Goal: Complete application form

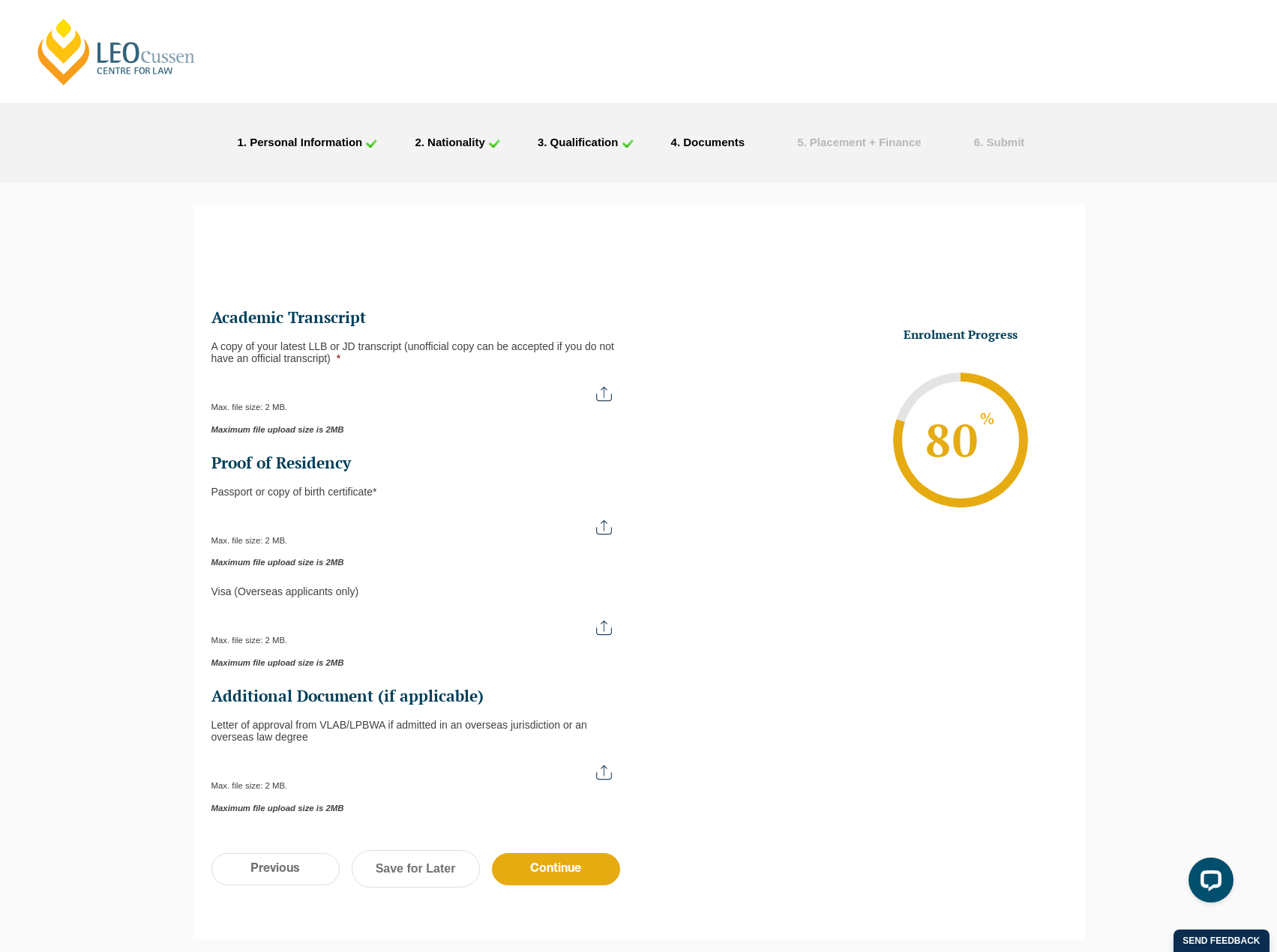
click at [610, 392] on input "A copy of your latest LLB or JD transcript (unofficial copy can be accepted if …" at bounding box center [419, 388] width 415 height 26
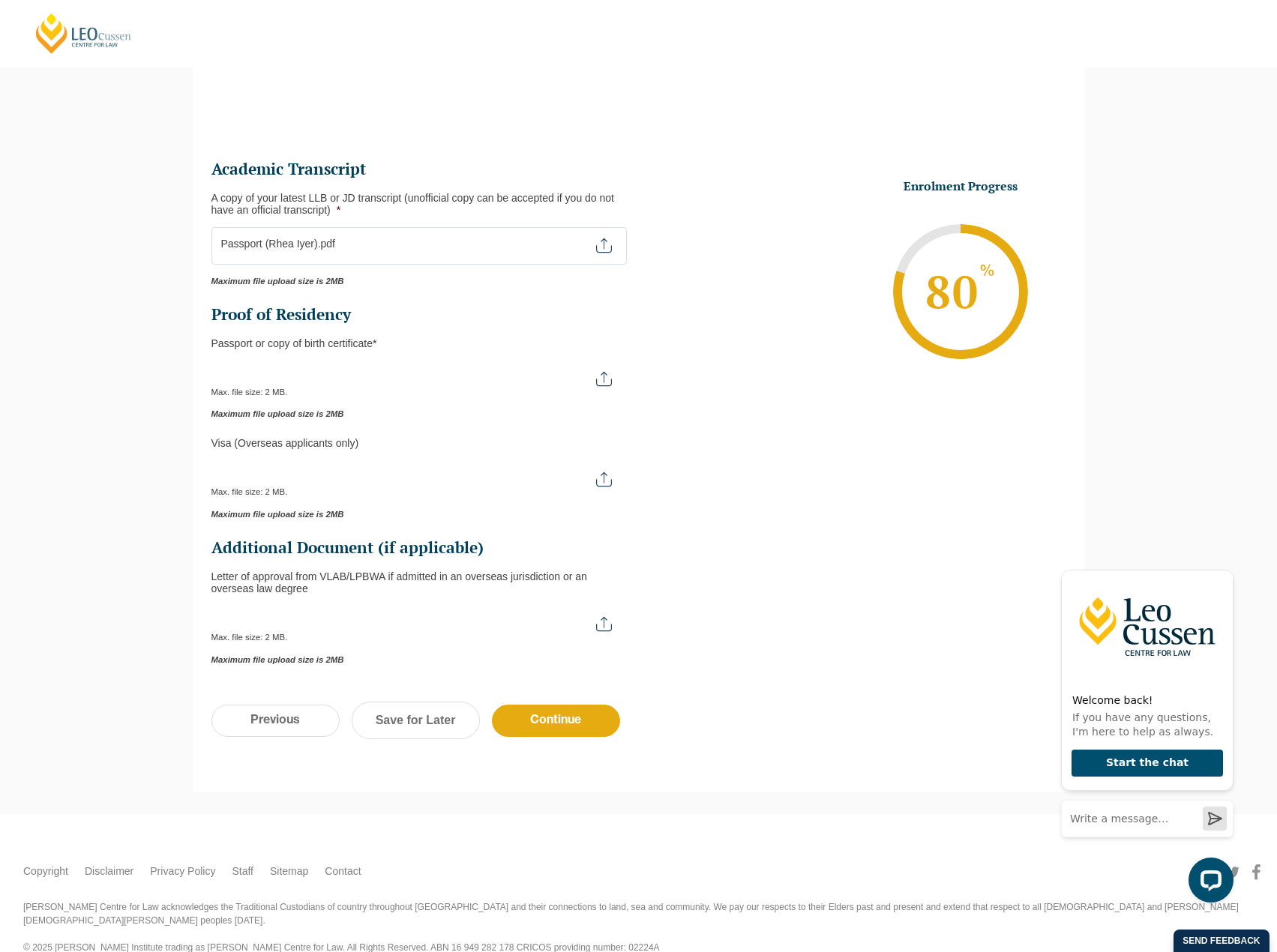
scroll to position [150, 0]
click at [612, 234] on input "A copy of your latest LLB or JD transcript (unofficial copy can be accepted if …" at bounding box center [419, 238] width 415 height 26
type input "C:\fakepath\Monash University Transcript (Rhea Iyer).pdf"
click at [606, 376] on input "Passport or Copy of Birth Certificate *" at bounding box center [419, 372] width 415 height 26
type input "C:\fakepath\Passport (Rhea Iyer).pdf"
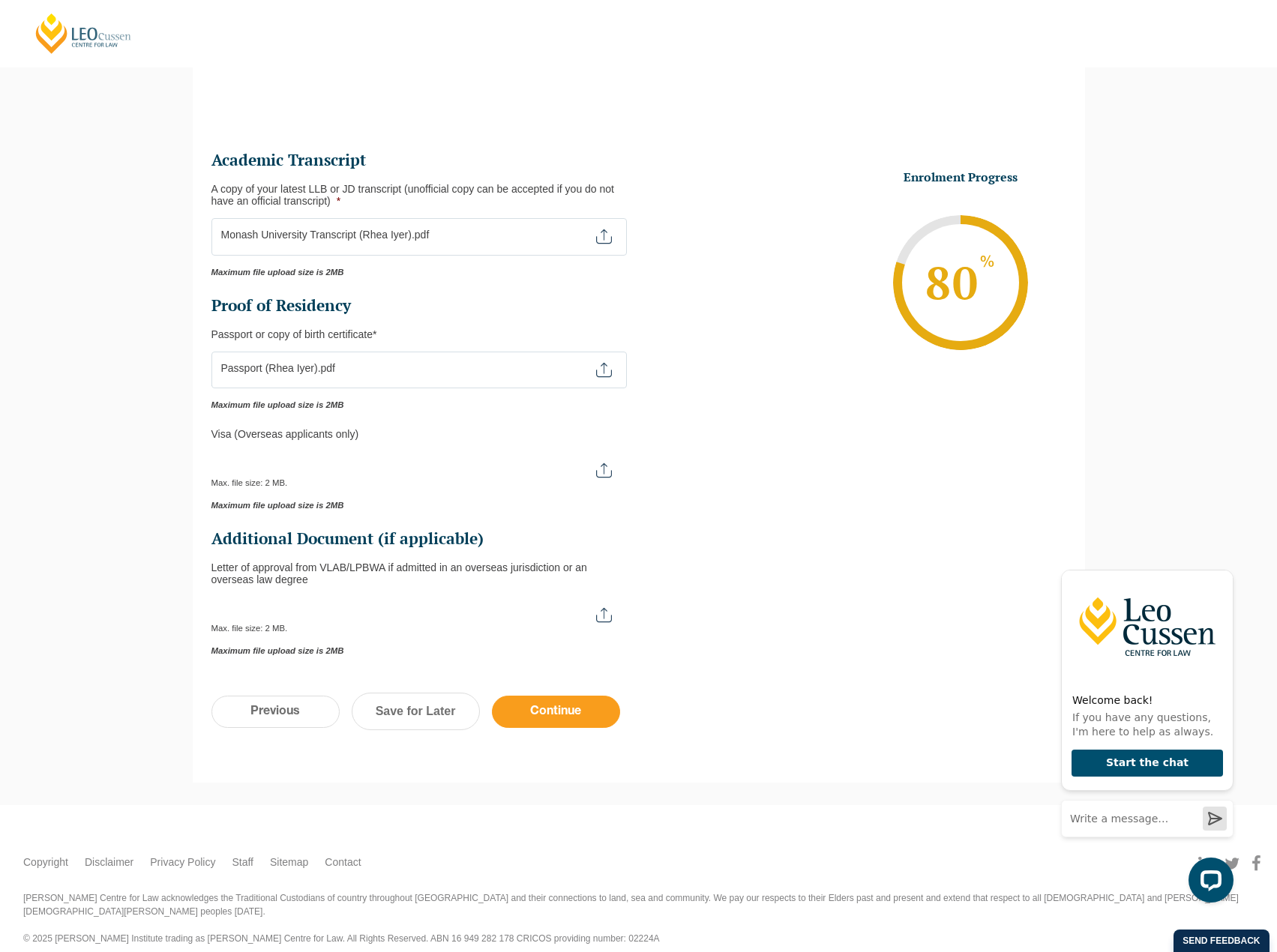
scroll to position [160, 0]
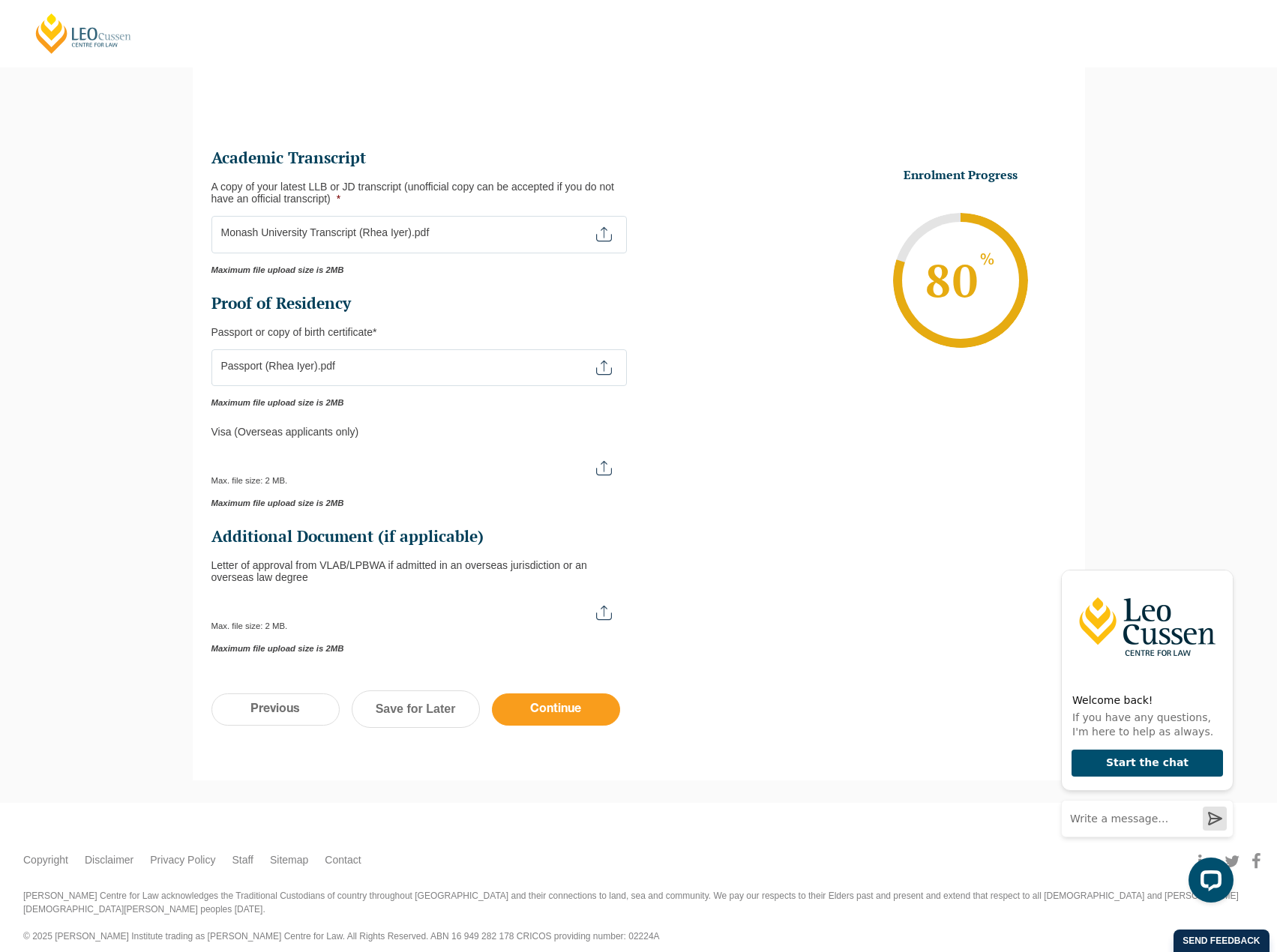
click at [573, 711] on input "Continue" at bounding box center [555, 710] width 128 height 33
click at [405, 721] on link "Save for Later" at bounding box center [415, 710] width 128 height 38
click at [598, 231] on input "A copy of your latest LLB or JD transcript (unofficial copy can be accepted if …" at bounding box center [419, 228] width 415 height 26
click at [482, 363] on input "Passport or Copy of Birth Certificate *" at bounding box center [419, 361] width 415 height 26
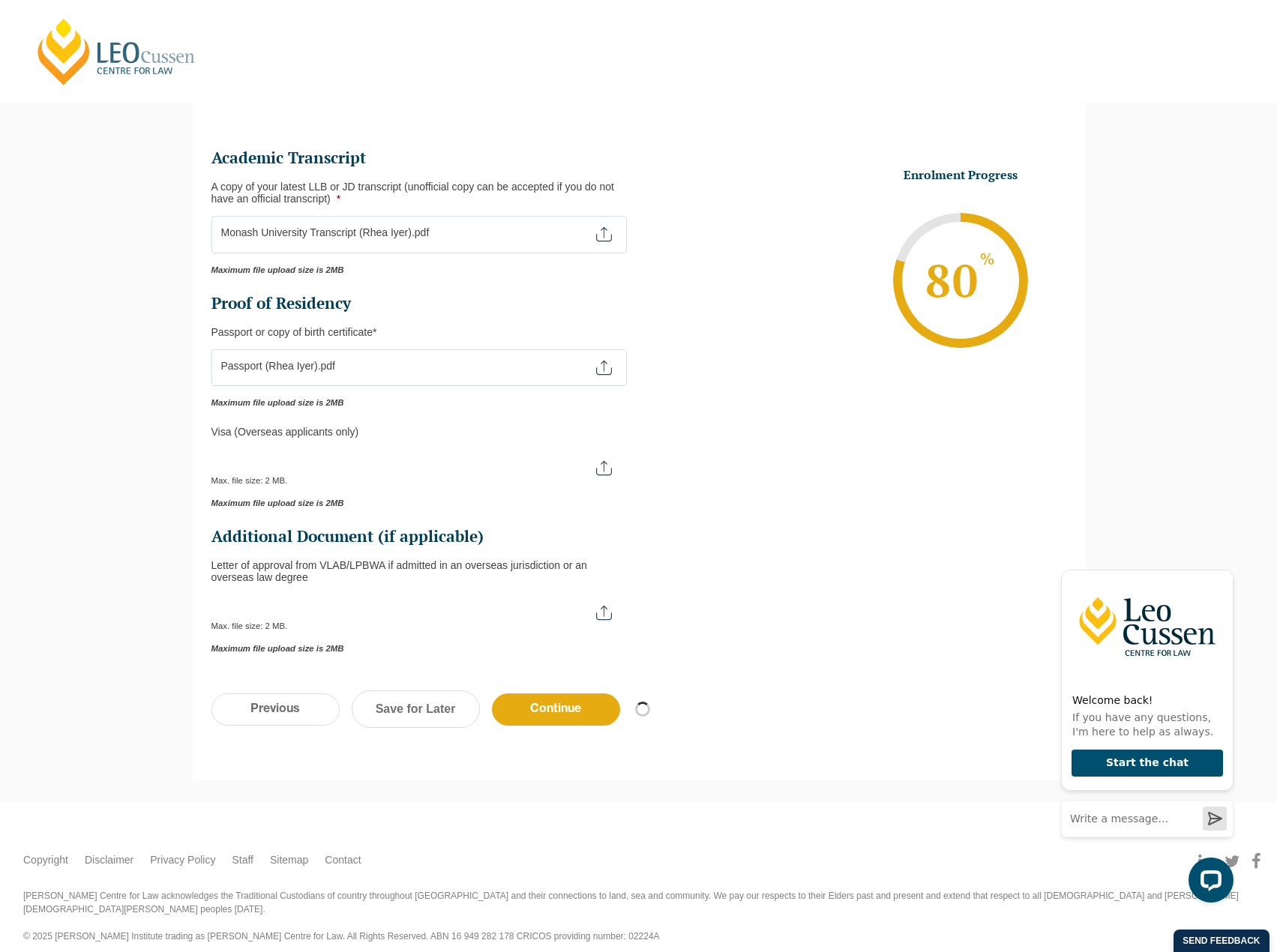
drag, startPoint x: 390, startPoint y: 368, endPoint x: 197, endPoint y: 368, distance: 193.0
click at [197, 368] on div "This field is hidden when viewing the form Are you* This field is hidden when v…" at bounding box center [639, 372] width 892 height 608
click at [588, 369] on input "Passport or Copy of Birth Certificate *" at bounding box center [419, 361] width 415 height 26
click at [316, 375] on input "Passport or Copy of Birth Certificate *" at bounding box center [419, 361] width 415 height 26
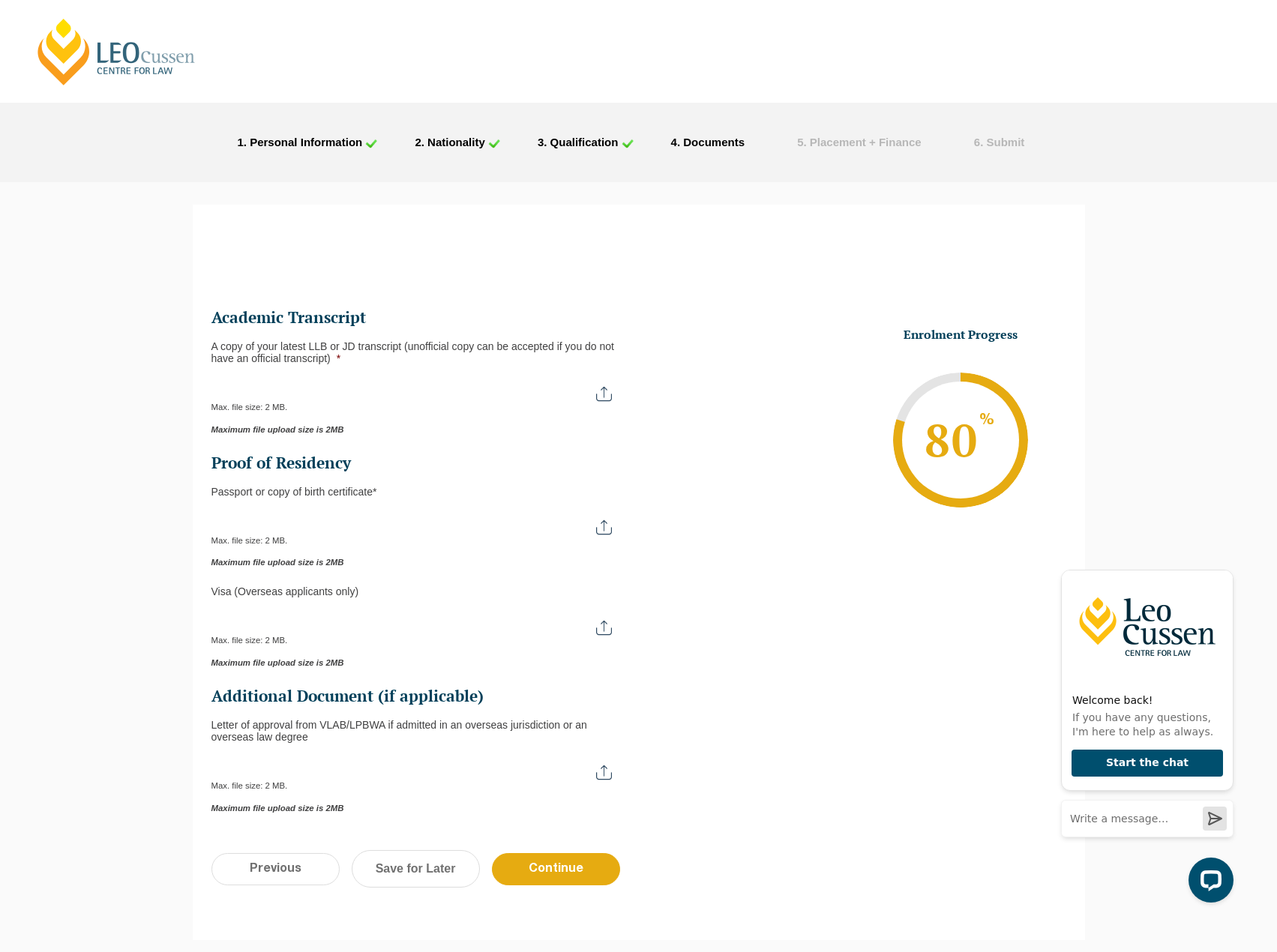
click at [615, 394] on input "A copy of your latest LLB or JD transcript (unofficial copy can be accepted if …" at bounding box center [419, 388] width 415 height 26
type input "C:\fakepath\Monash University Transcript (Rhea Iyer).pdf"
click at [583, 877] on input "Continue" at bounding box center [555, 869] width 128 height 33
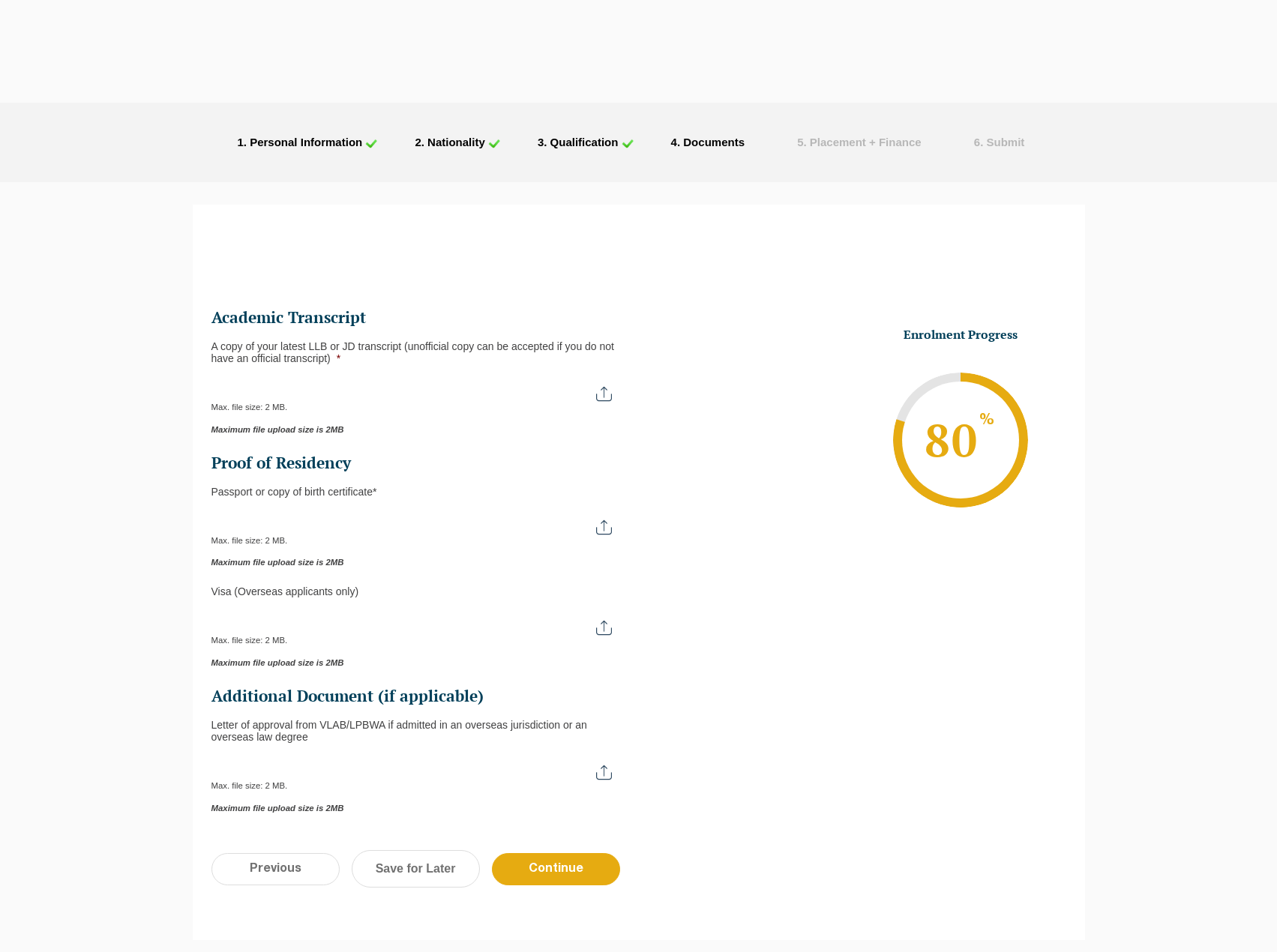
click at [608, 397] on input "A copy of your latest LLB or JD transcript (unofficial copy can be accepted if …" at bounding box center [419, 388] width 415 height 26
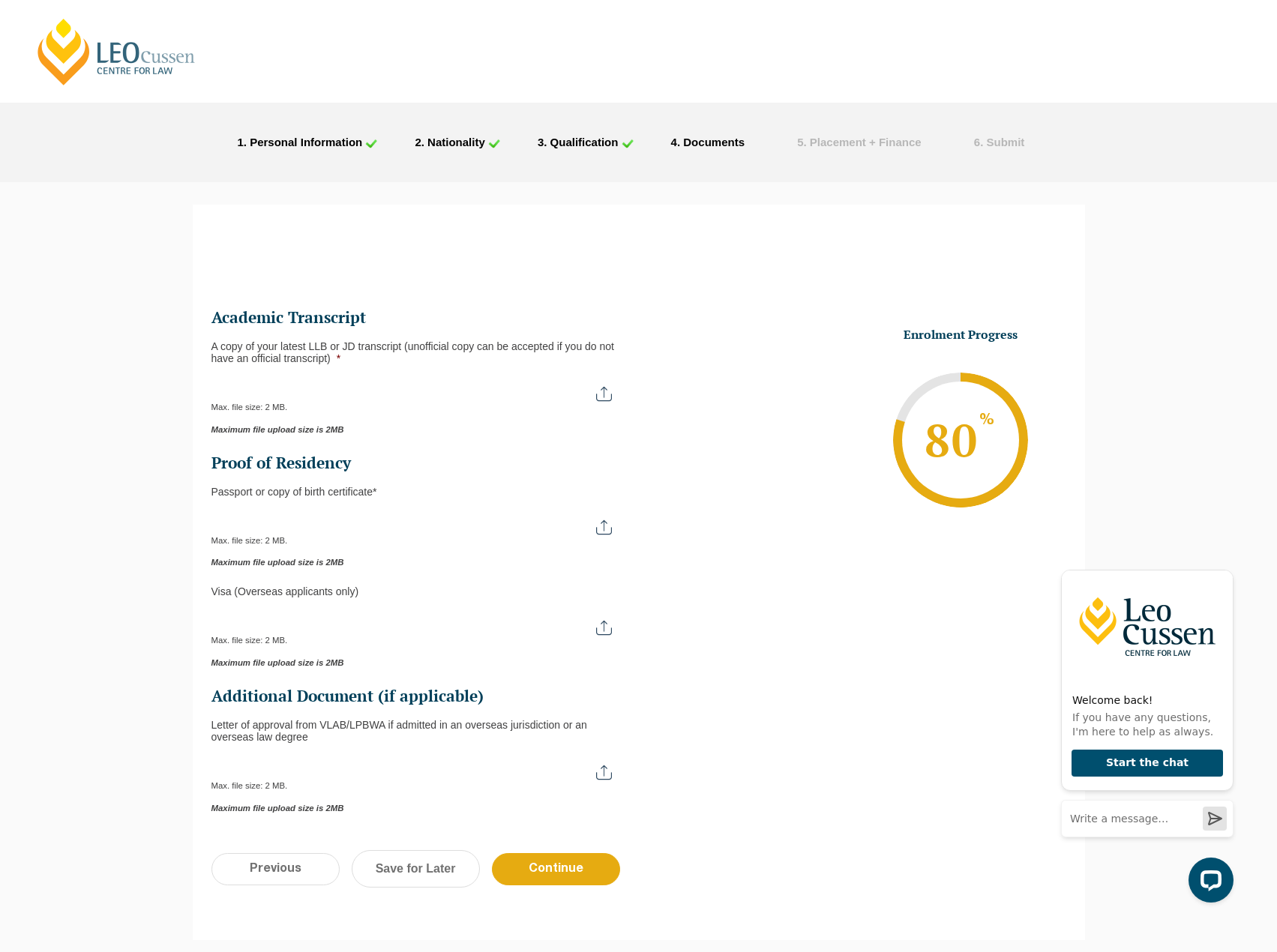
type input "C:\fakepath\Monash University Transcript ([PERSON_NAME])_compressed.pdf"
click at [582, 860] on input "Continue" at bounding box center [555, 869] width 128 height 33
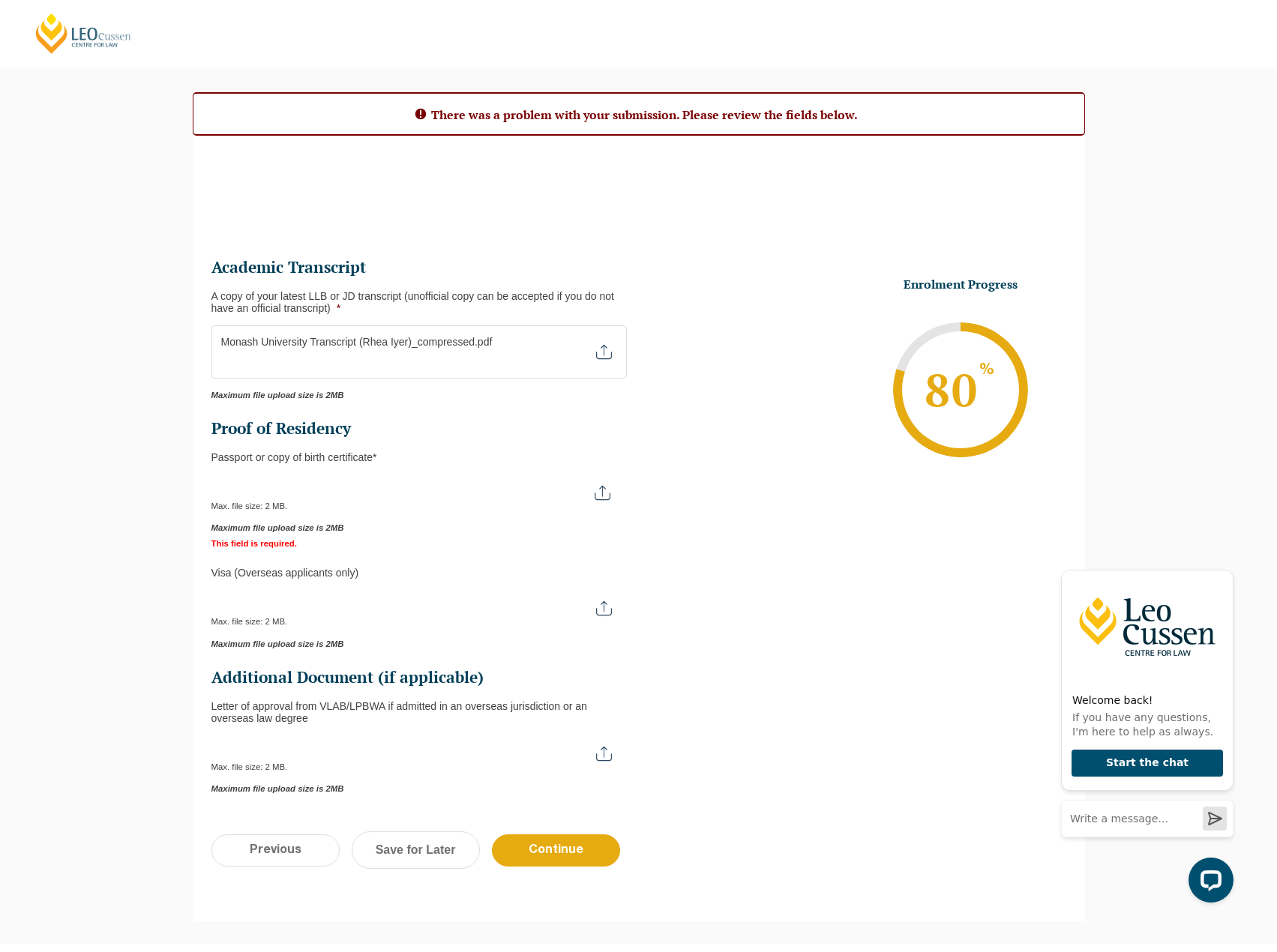
scroll to position [137, 0]
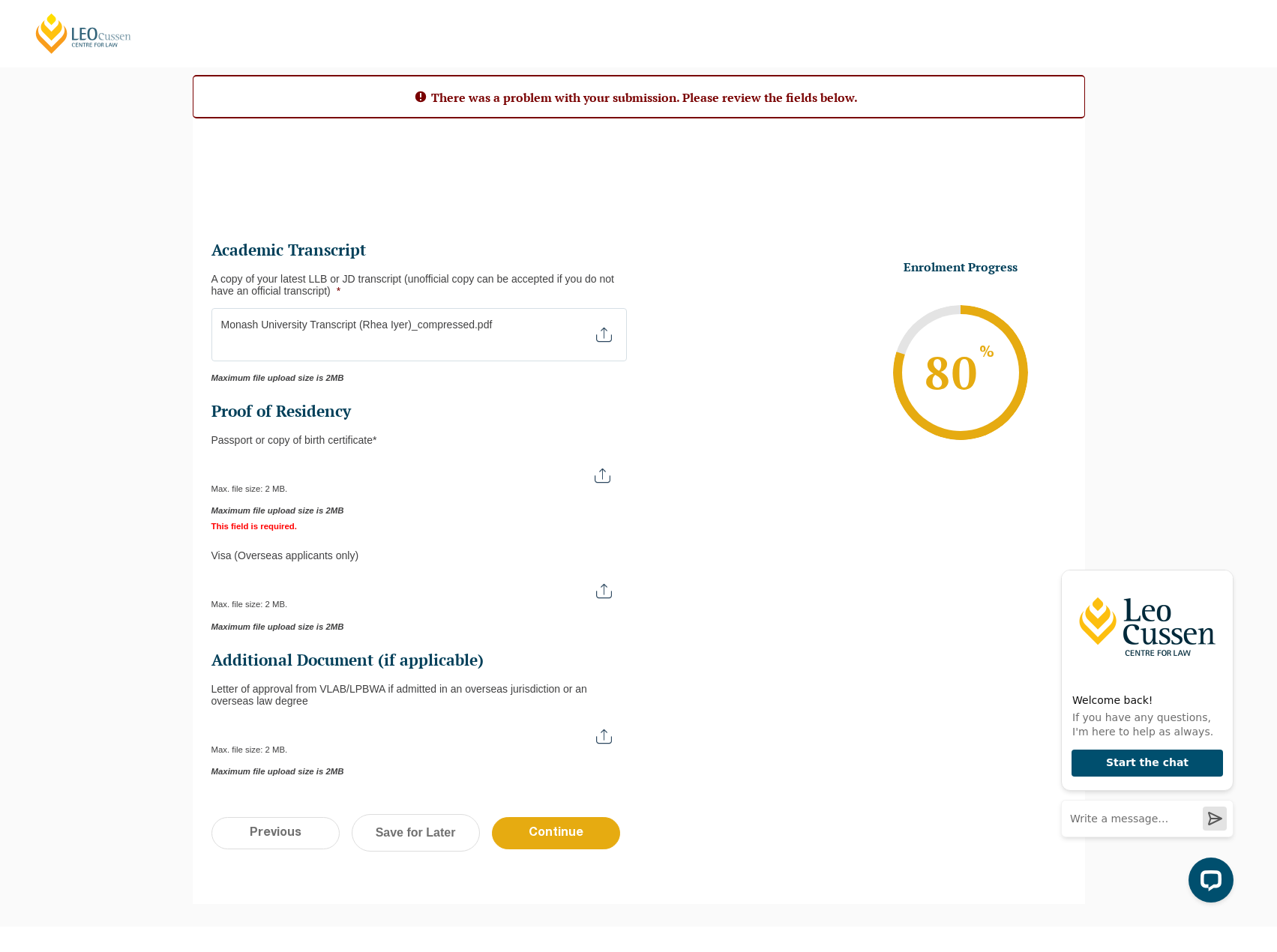
click at [609, 472] on input "Passport or Copy of Birth Certificate *" at bounding box center [419, 470] width 414 height 26
type input "C:\fakepath\Passport (Rhea Iyer).pdf"
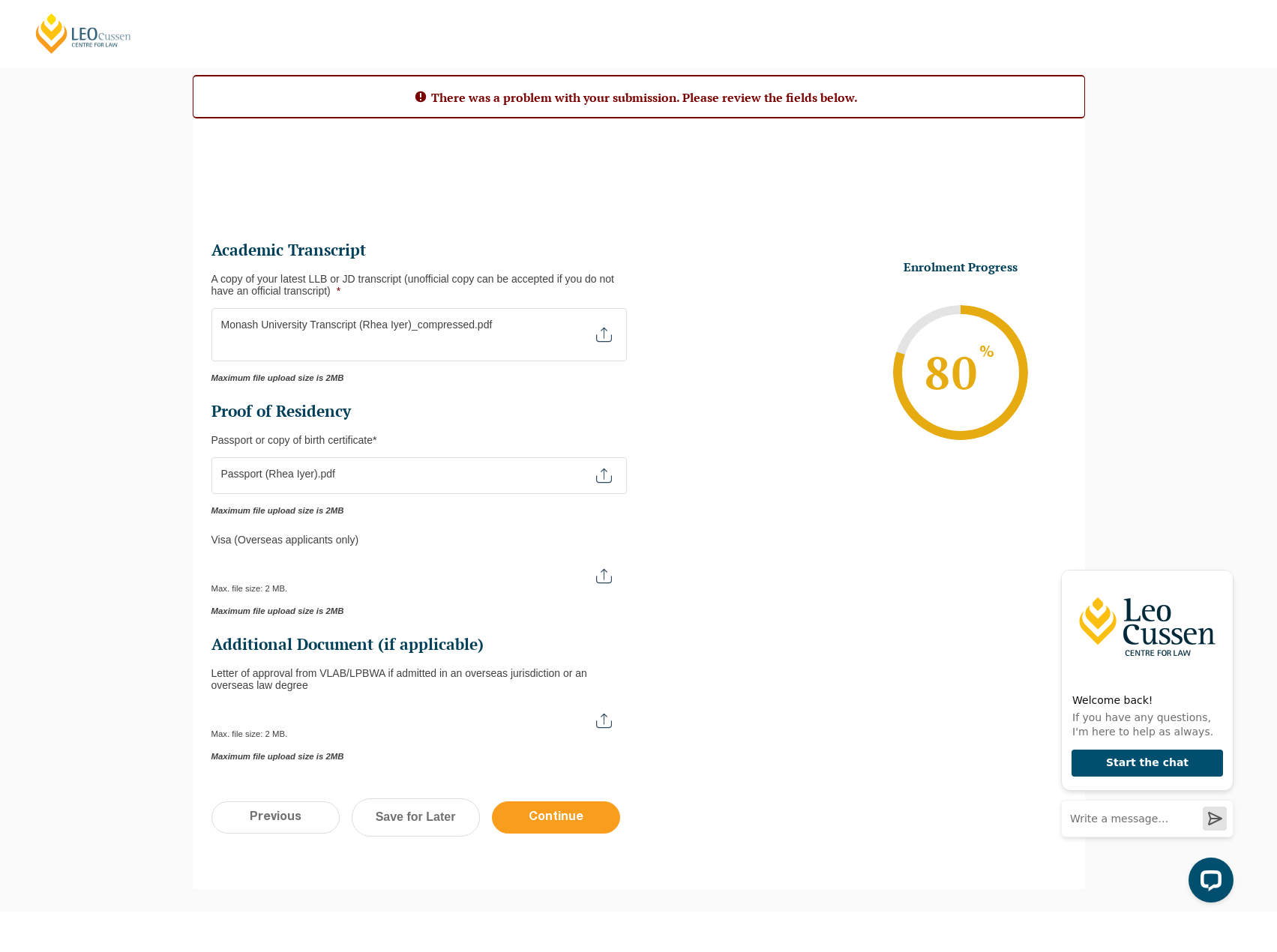
click at [572, 814] on input "Continue" at bounding box center [555, 817] width 128 height 33
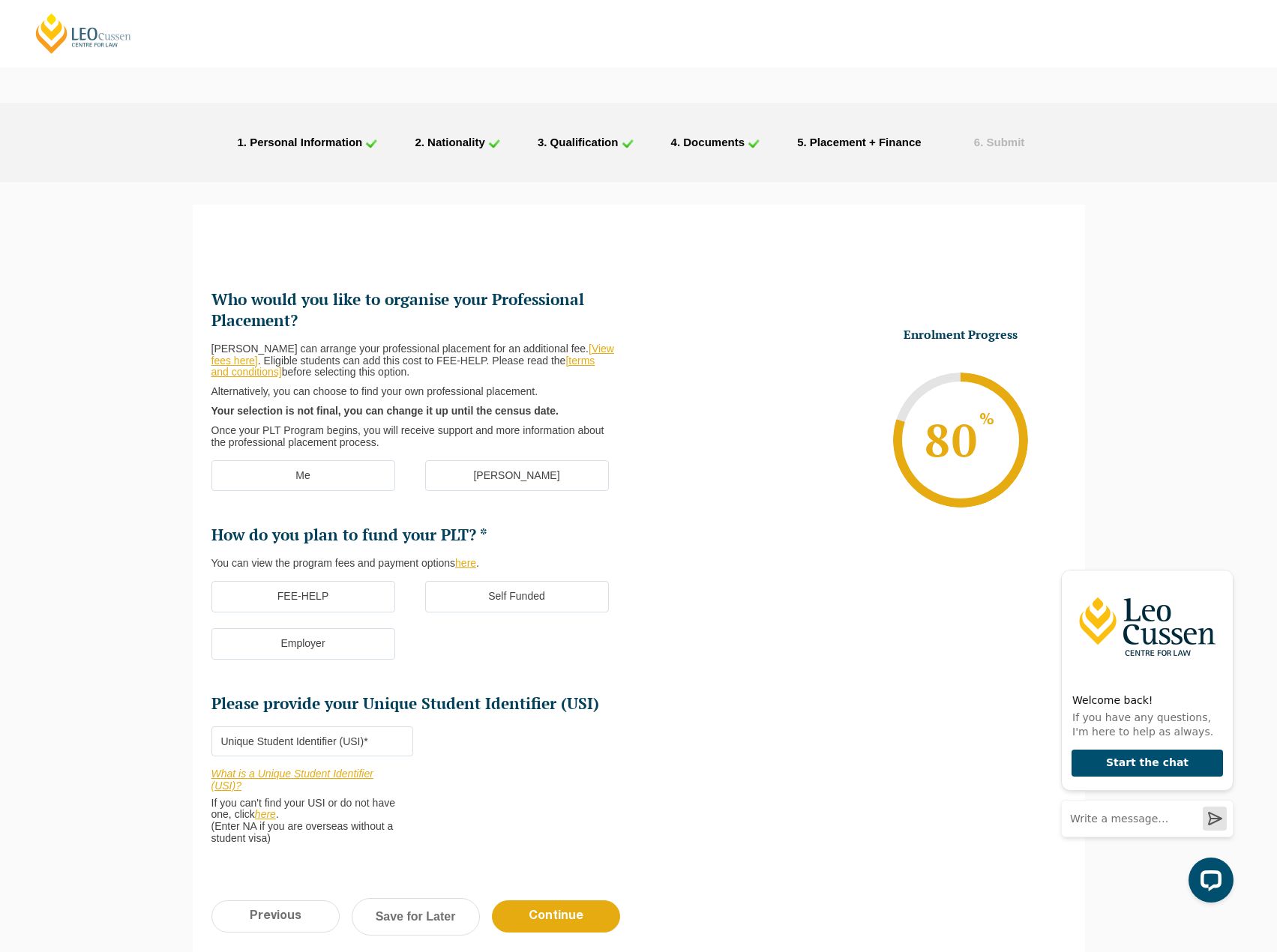
scroll to position [75, 0]
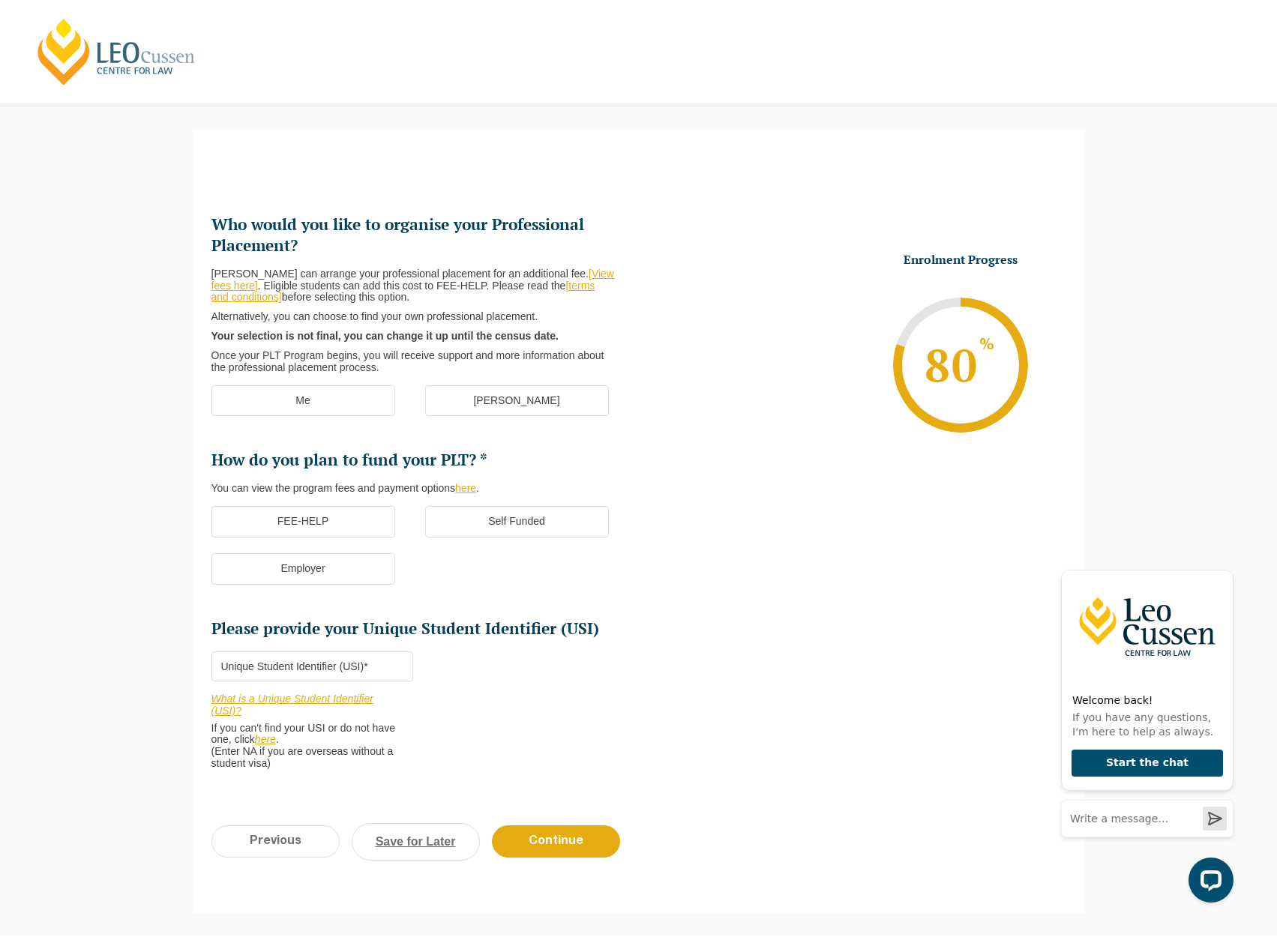
click at [424, 842] on link "Save for Later" at bounding box center [415, 842] width 128 height 38
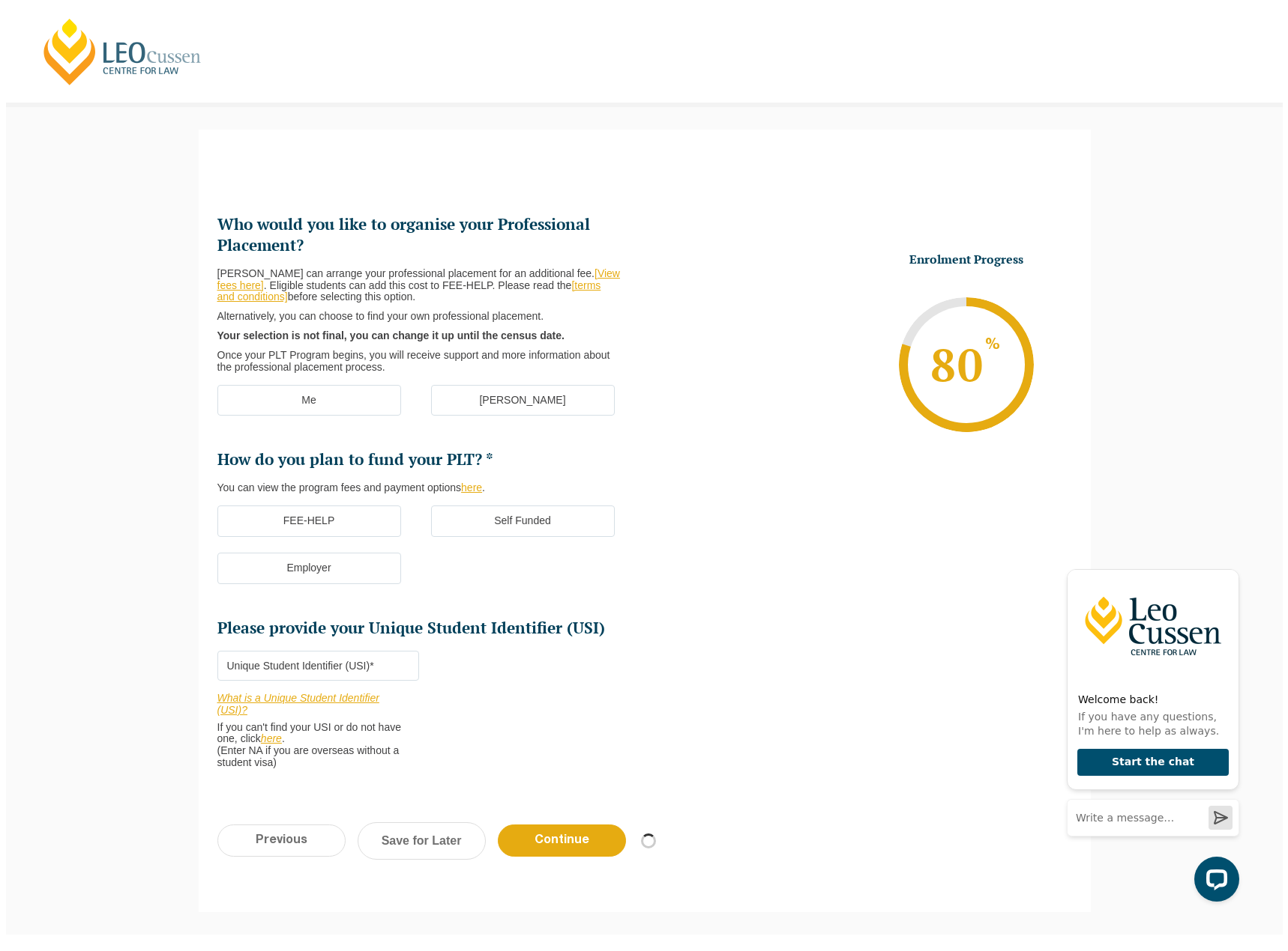
scroll to position [0, 0]
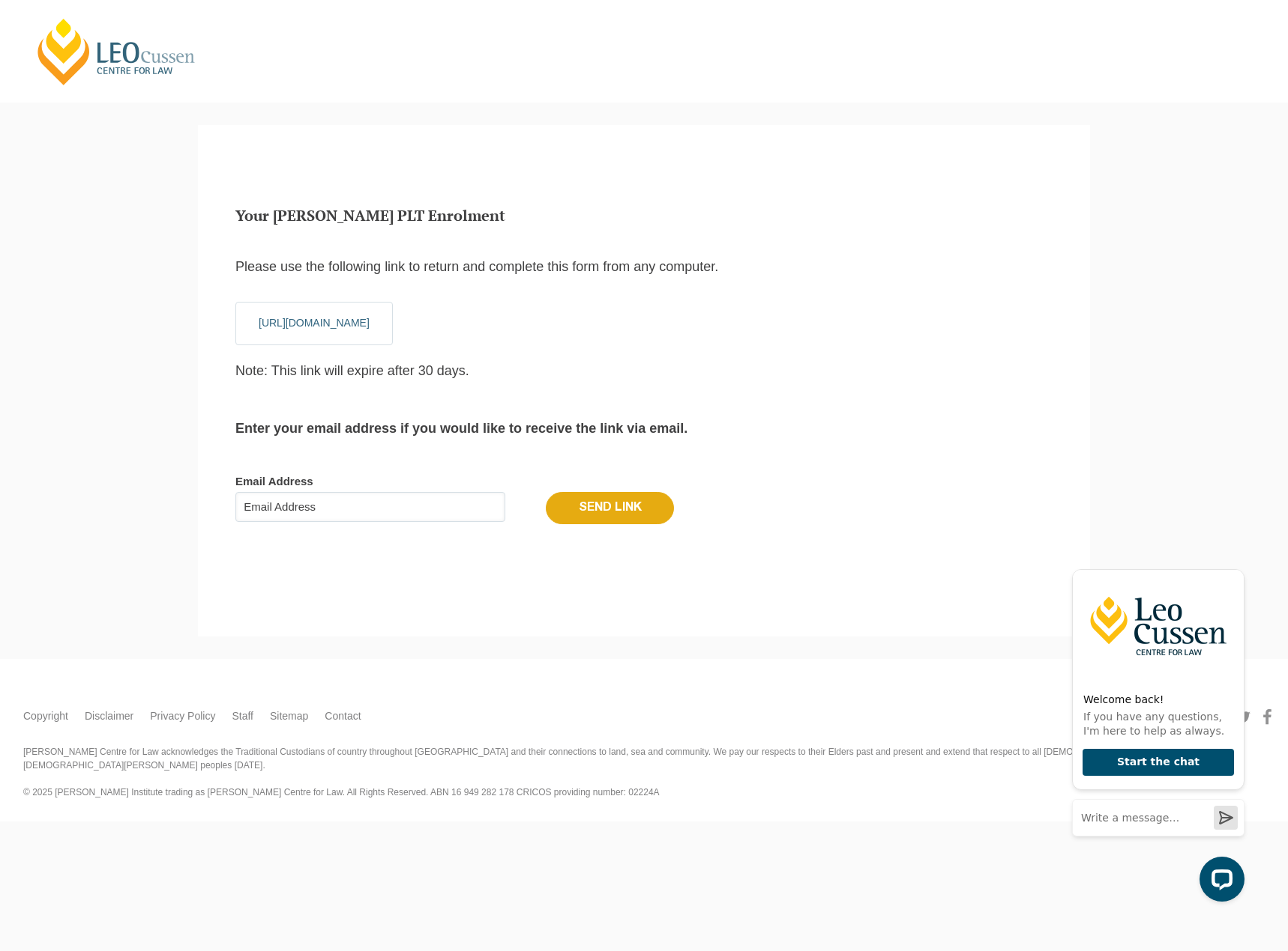
click at [380, 517] on input "Email Address" at bounding box center [370, 507] width 270 height 30
click at [379, 499] on input "Email Address" at bounding box center [370, 507] width 270 height 30
paste input "[PERSON_NAME][EMAIL_ADDRESS][DOMAIN_NAME]"
type input "[PERSON_NAME][EMAIL_ADDRESS][DOMAIN_NAME]"
click at [591, 503] on input "Send Link" at bounding box center [609, 508] width 128 height 32
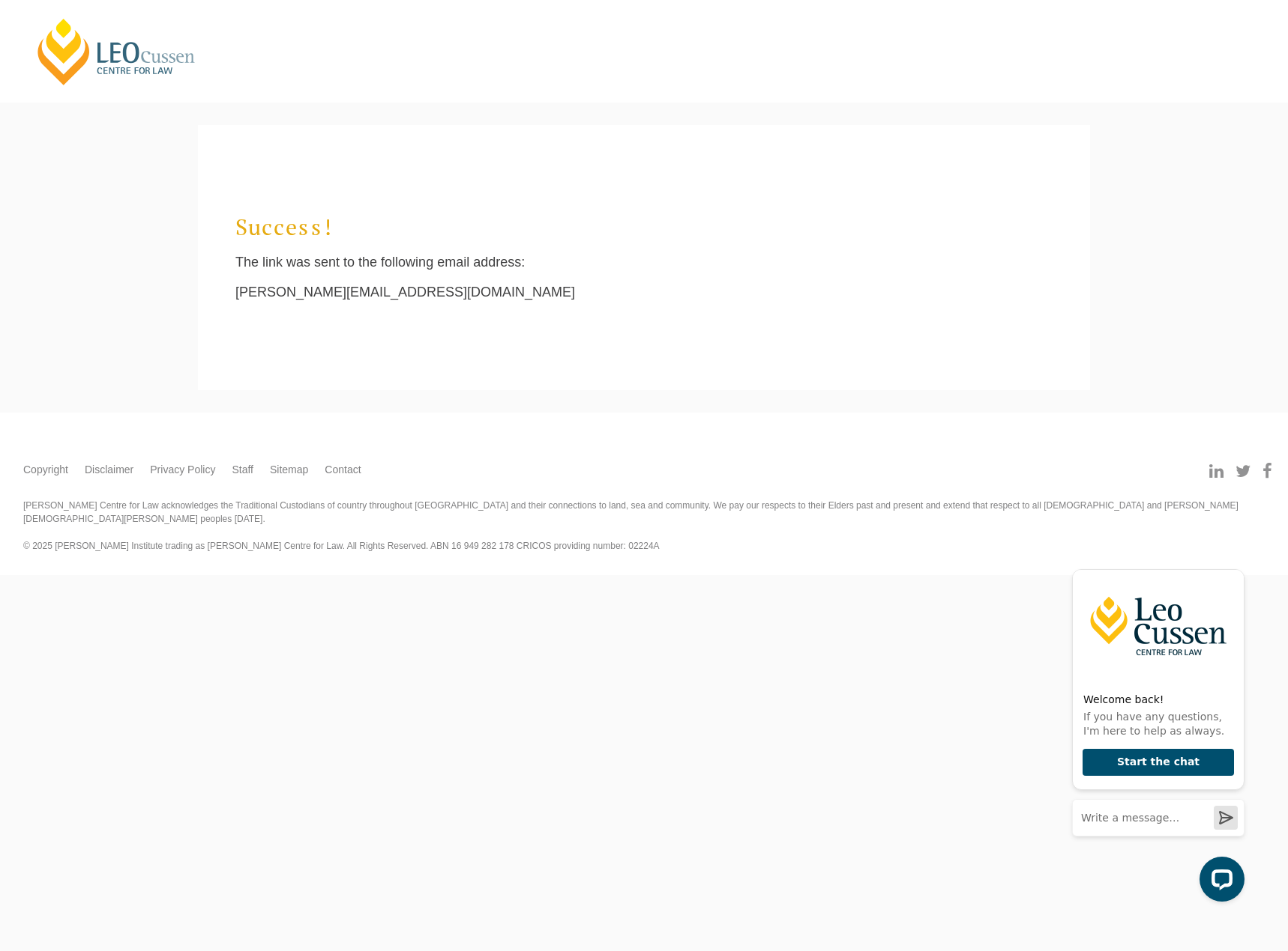
scroll to position [14, 6]
